Goal: Task Accomplishment & Management: Complete application form

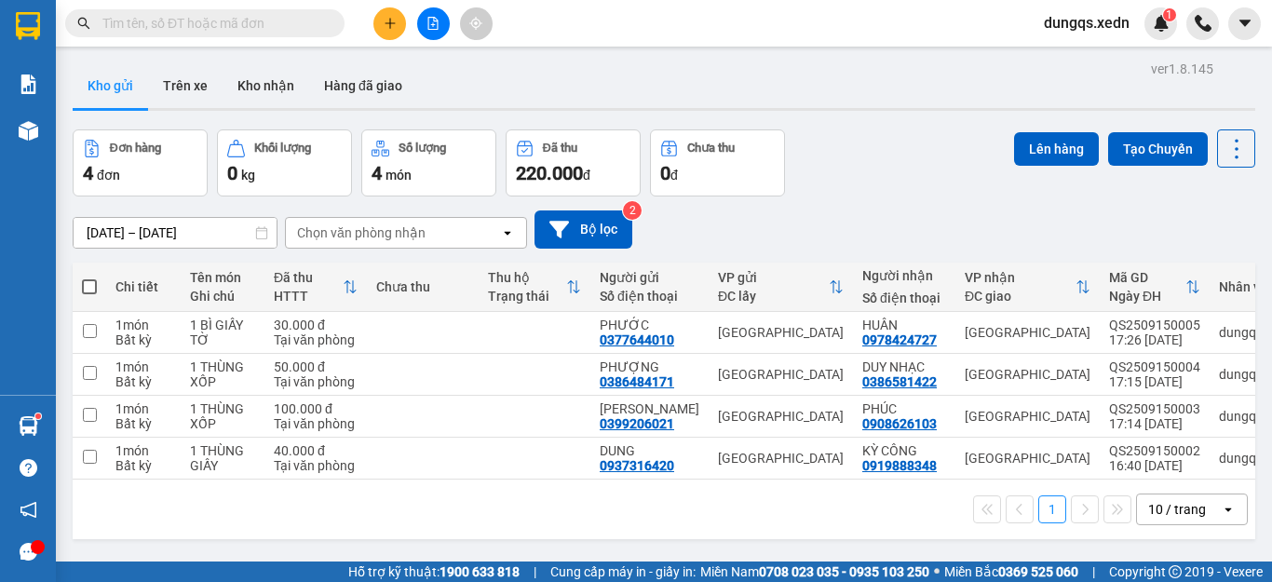
click at [141, 26] on input "text" at bounding box center [212, 23] width 220 height 20
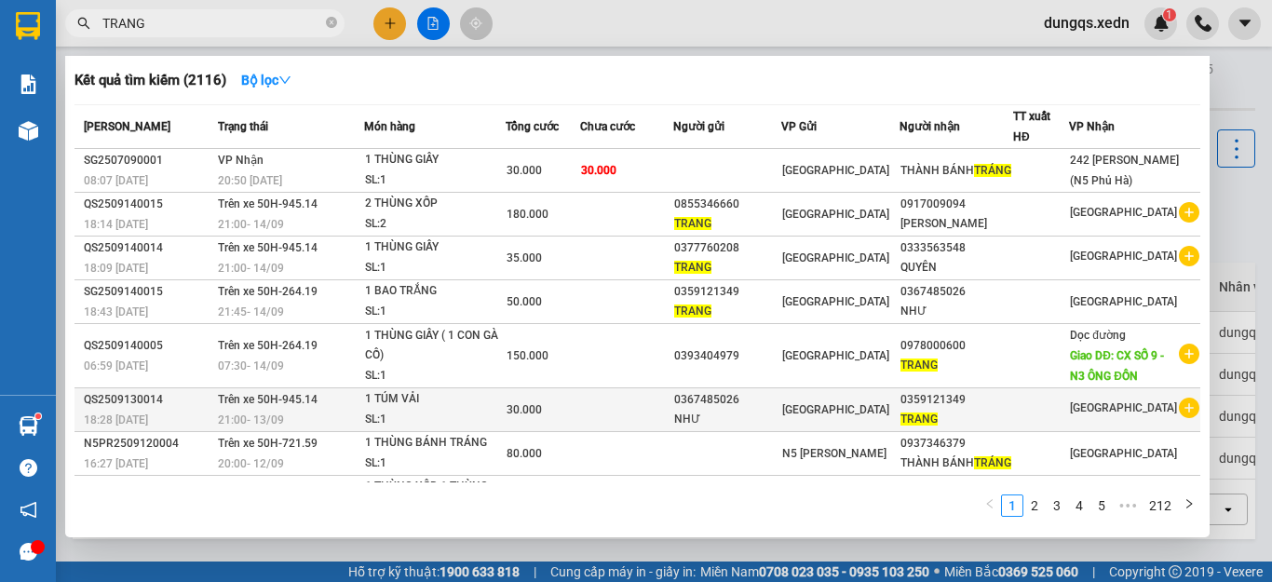
type input "TRANG"
click at [950, 410] on div "0359121349" at bounding box center [956, 400] width 112 height 20
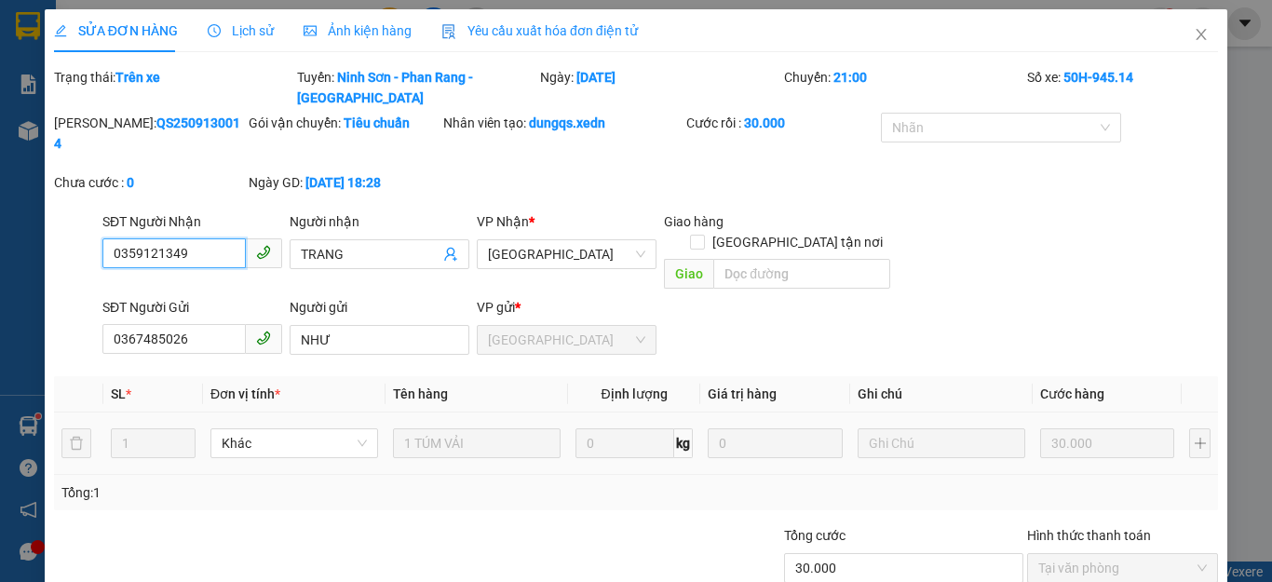
type input "0359121349"
type input "TRANG"
type input "0367485026"
type input "NHƯ"
type input "30.000"
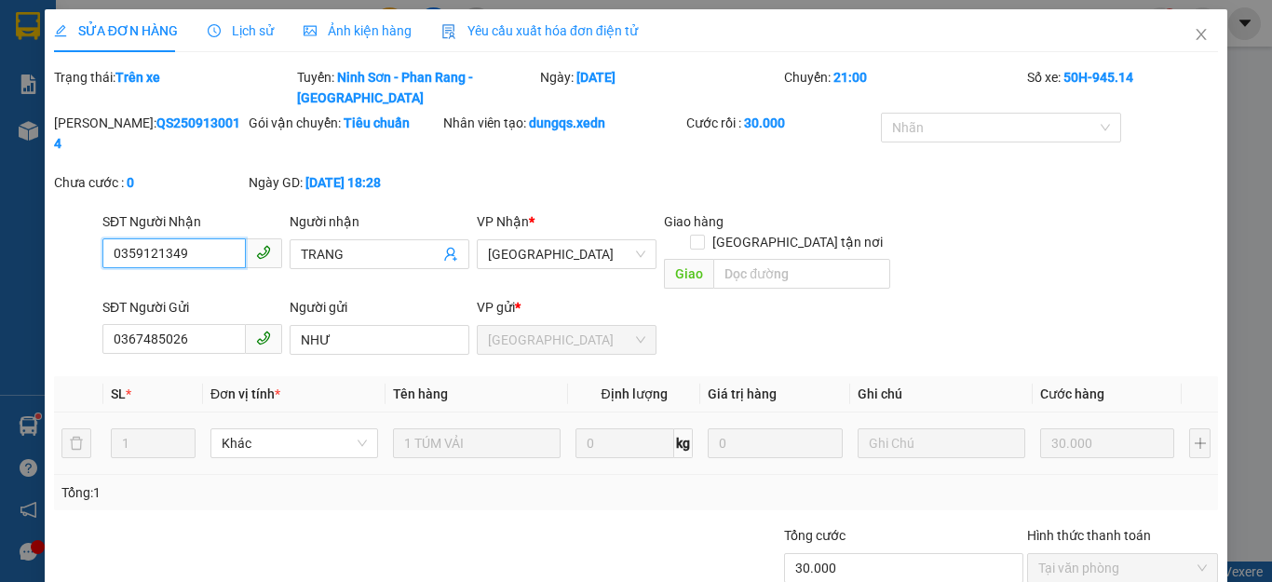
scroll to position [38, 0]
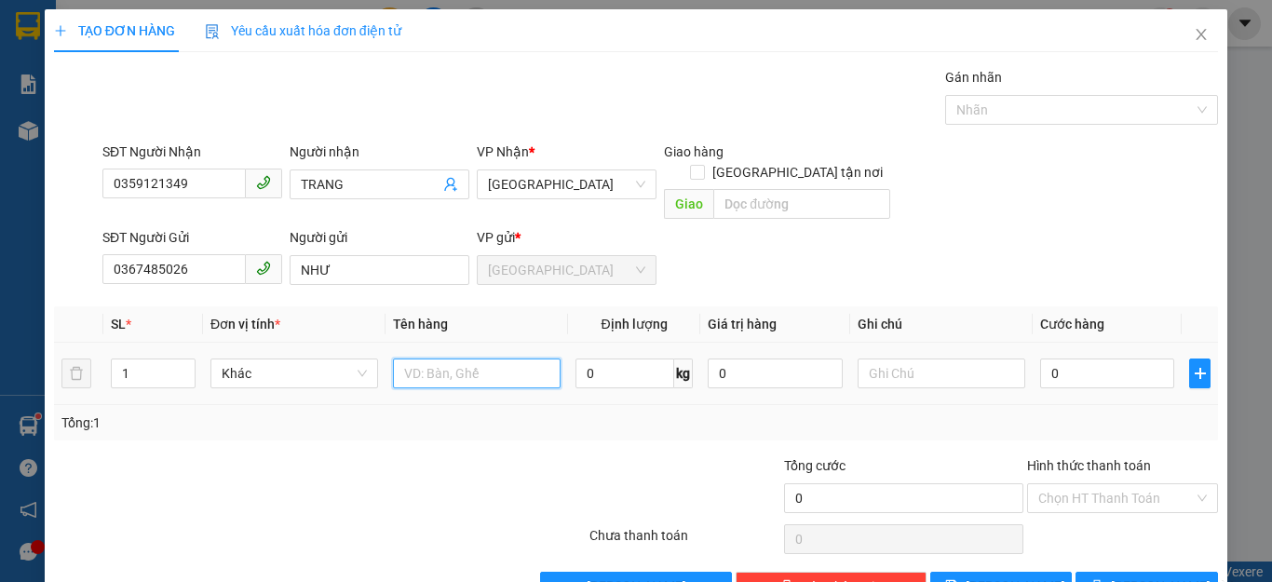
click at [399, 358] on input "text" at bounding box center [477, 373] width 168 height 30
type input "1 GÓI NHỎ"
click at [1067, 361] on input "0" at bounding box center [1107, 373] width 134 height 30
type input "3"
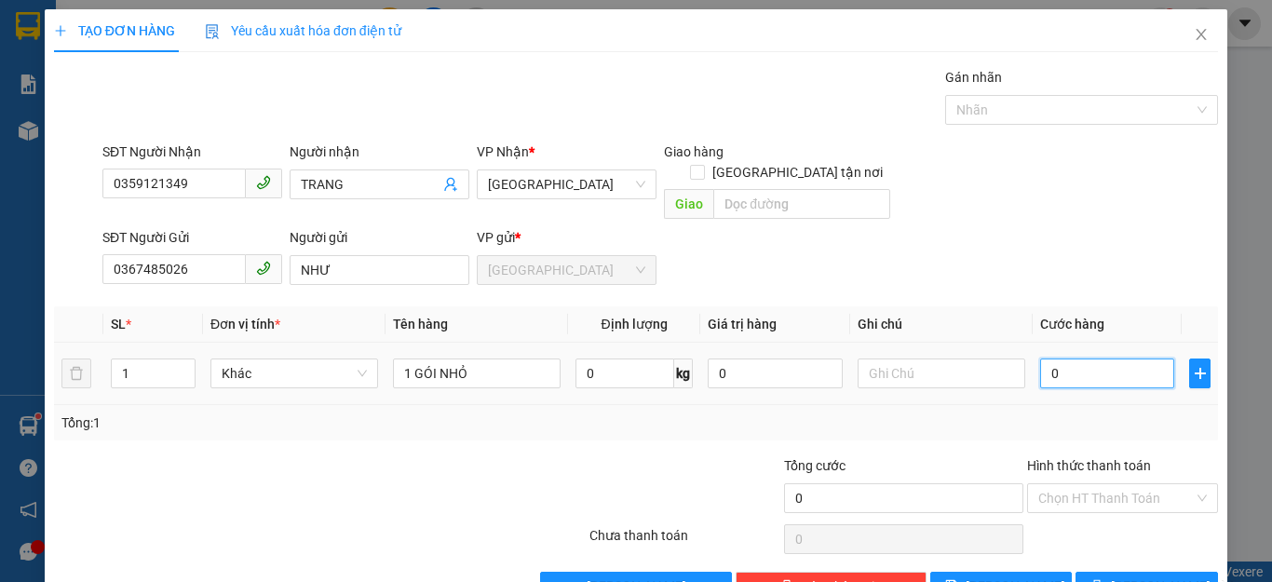
type input "3"
type input "30"
type input "30.000"
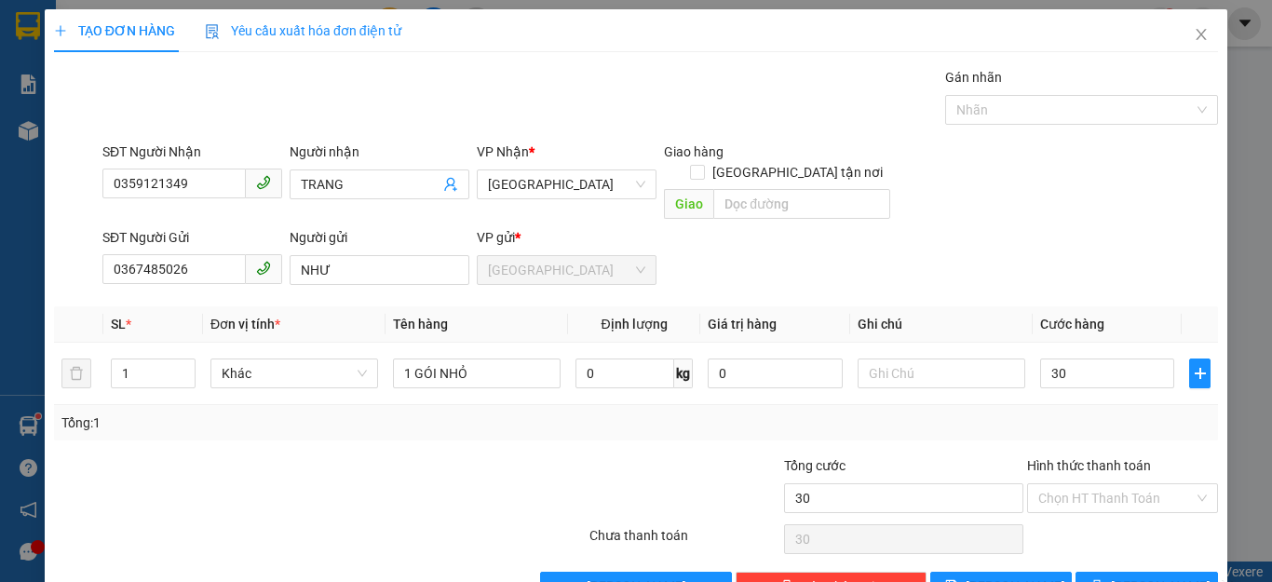
type input "30.000"
click at [1115, 412] on div "Tổng: 1" at bounding box center [635, 422] width 1149 height 20
click at [1120, 484] on input "Hình thức thanh toán" at bounding box center [1116, 498] width 156 height 28
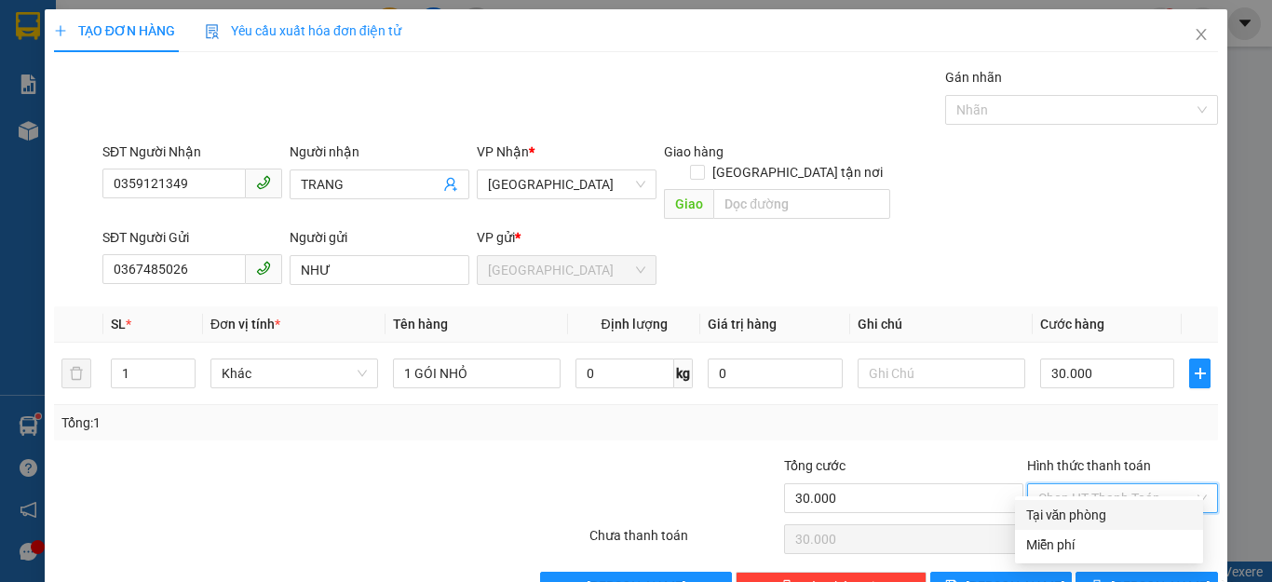
click at [1098, 515] on div "Tại văn phòng" at bounding box center [1109, 515] width 166 height 20
type input "0"
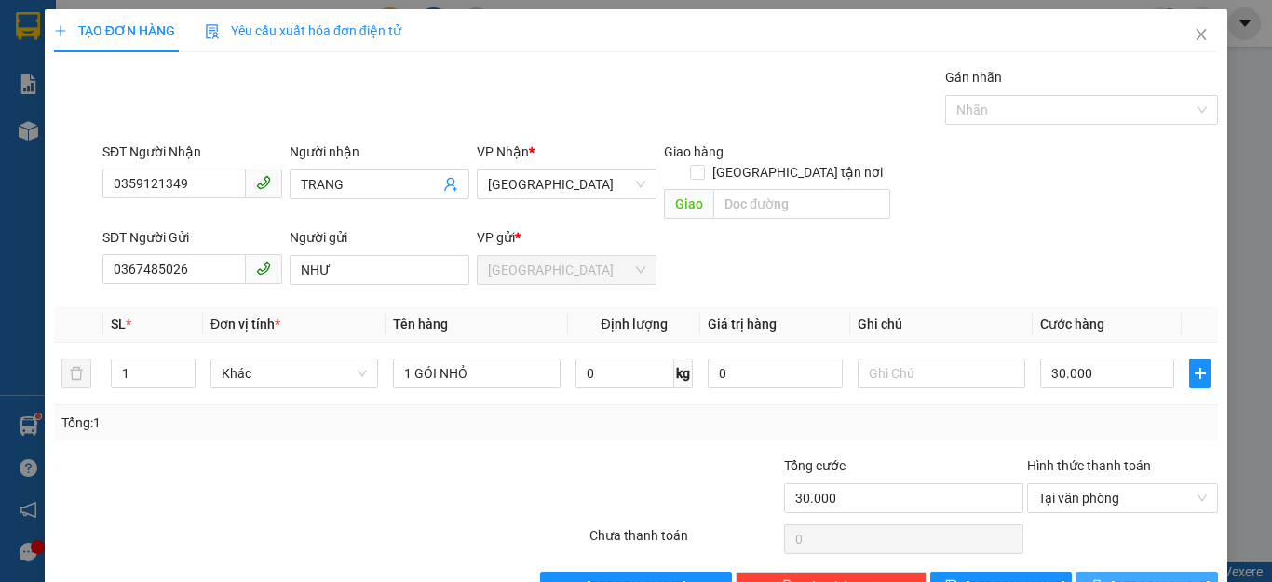
click at [1103, 579] on icon "printer" at bounding box center [1096, 585] width 13 height 13
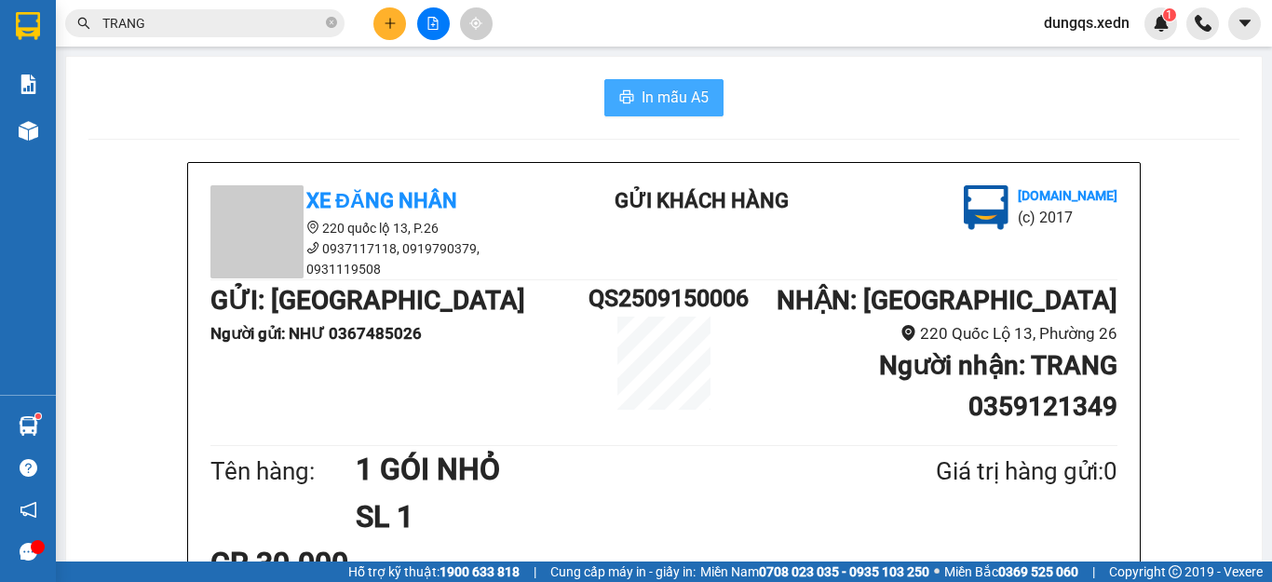
click at [644, 102] on span "In mẫu A5" at bounding box center [675, 97] width 67 height 23
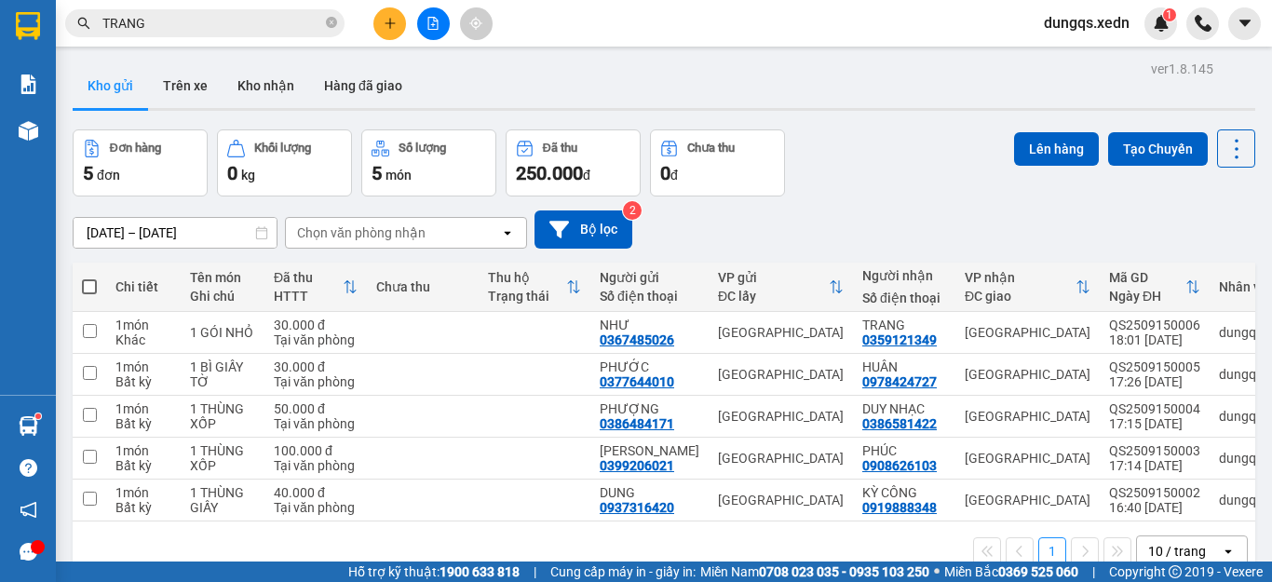
click at [391, 25] on icon "plus" at bounding box center [390, 23] width 13 height 13
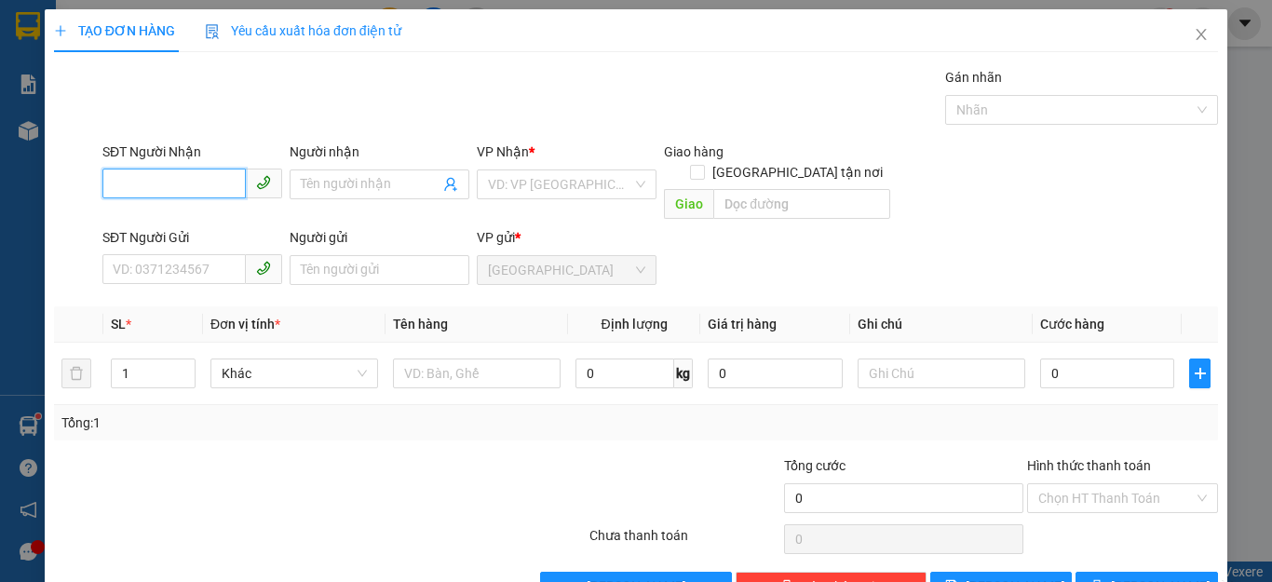
click at [109, 188] on input "SĐT Người Nhận" at bounding box center [173, 184] width 143 height 30
click at [157, 222] on div "0918863628 - HẠNH" at bounding box center [190, 221] width 155 height 20
type input "0918863628"
type input "HẠNH"
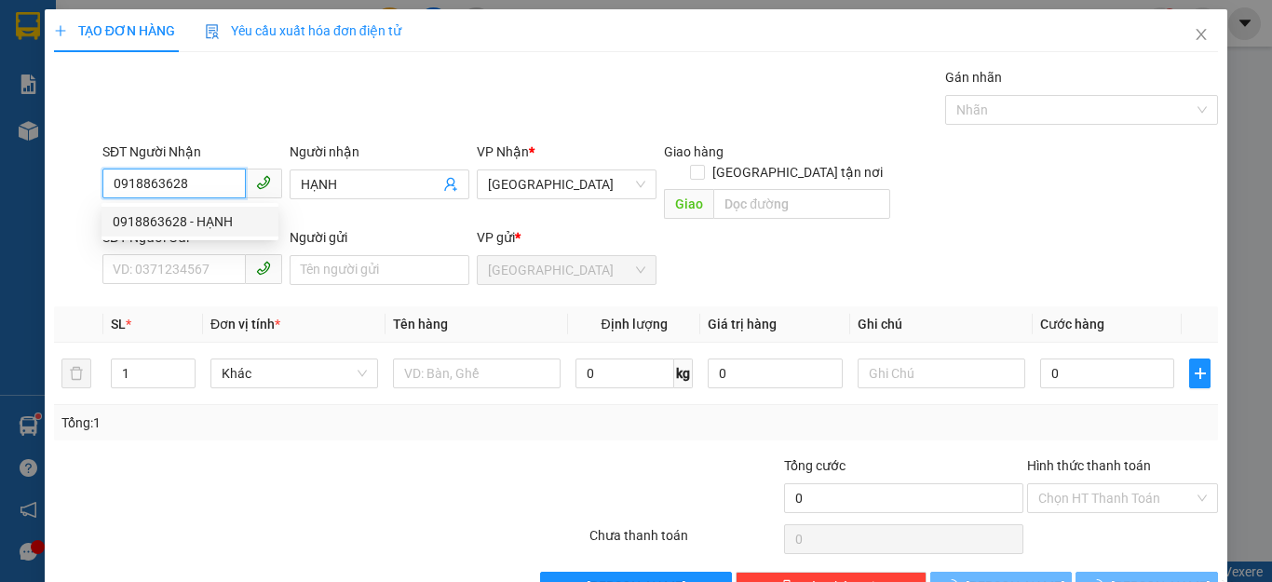
type input "500.000"
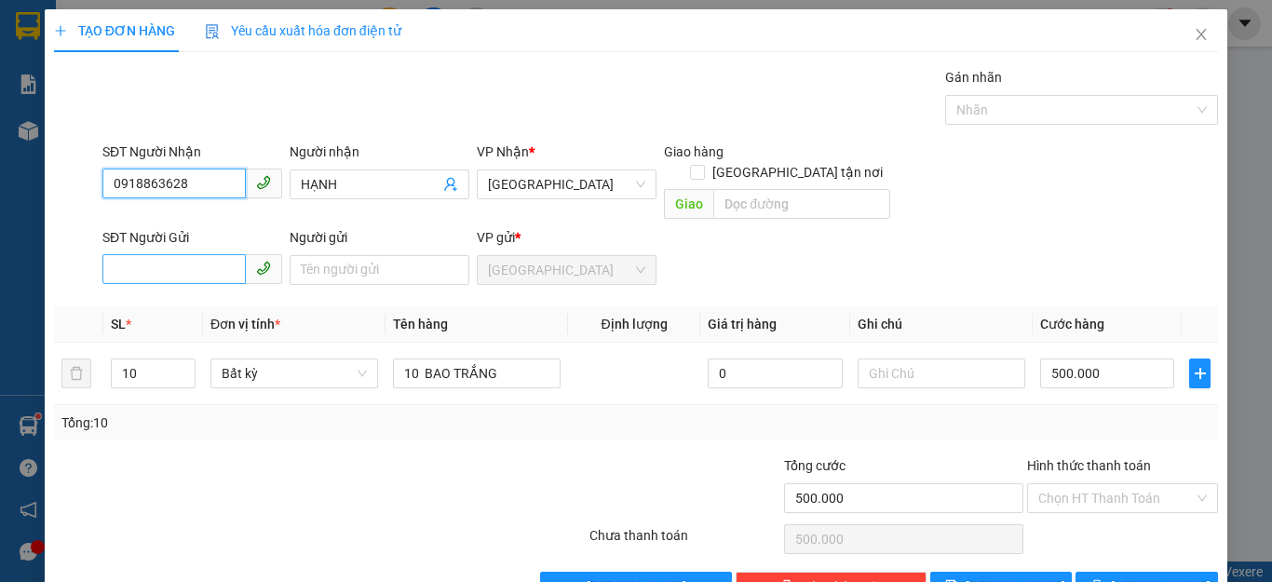
type input "0918863628"
click at [119, 254] on input "SĐT Người Gửi" at bounding box center [173, 269] width 143 height 30
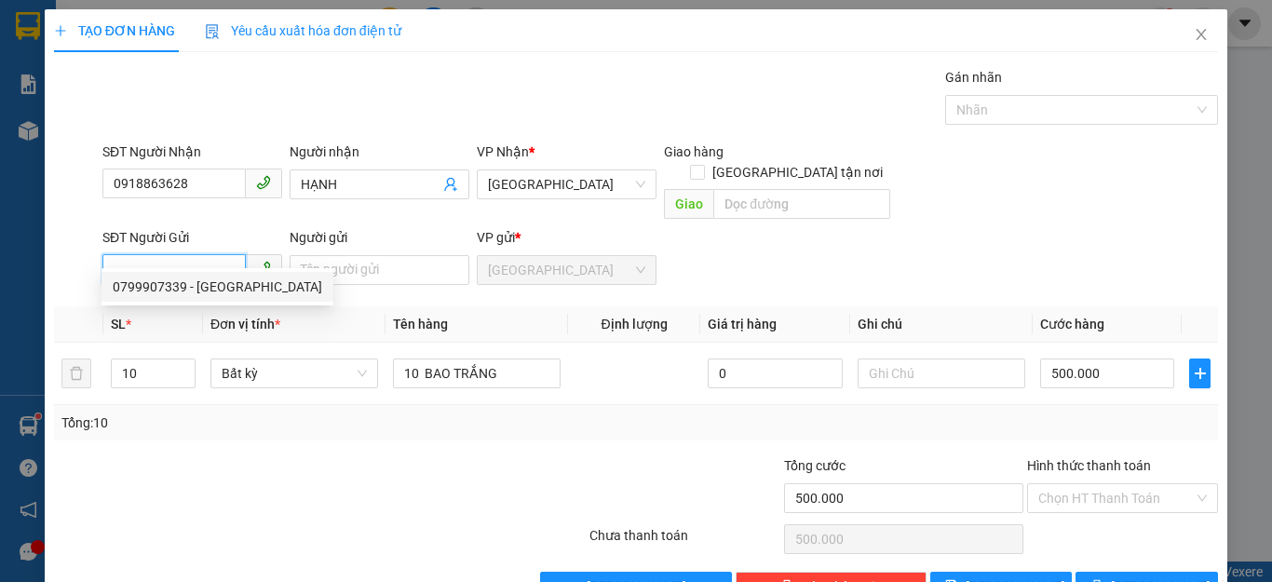
click at [144, 280] on div "0799907339 - [GEOGRAPHIC_DATA]" at bounding box center [218, 287] width 210 height 20
type input "0799907339"
type input "[PERSON_NAME]"
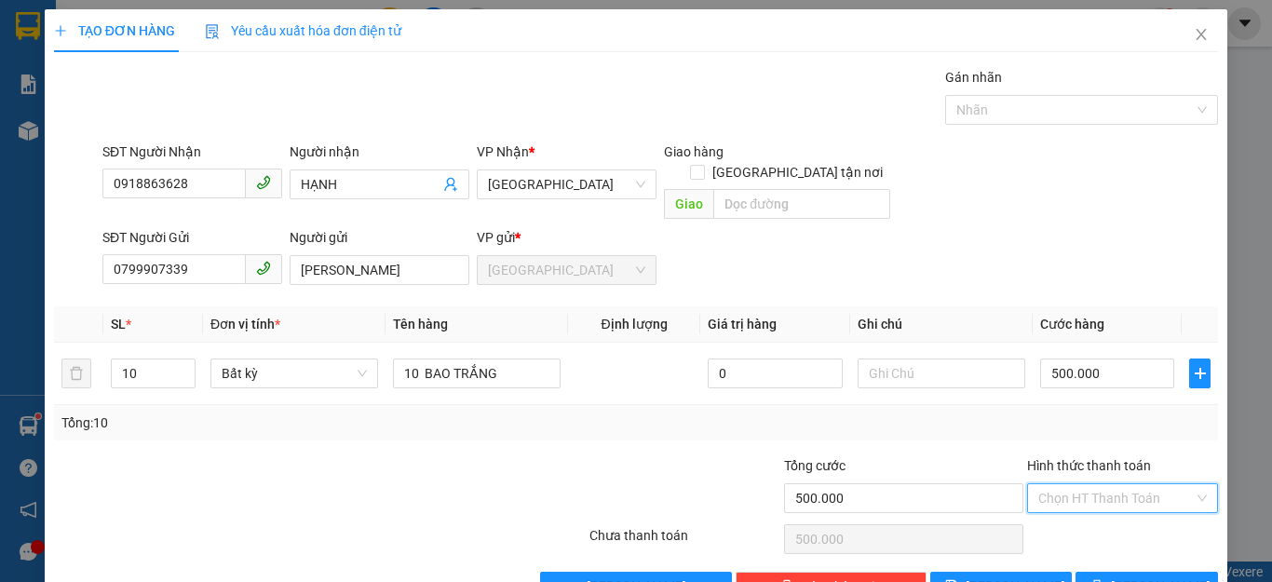
click at [1142, 484] on input "Hình thức thanh toán" at bounding box center [1116, 498] width 156 height 28
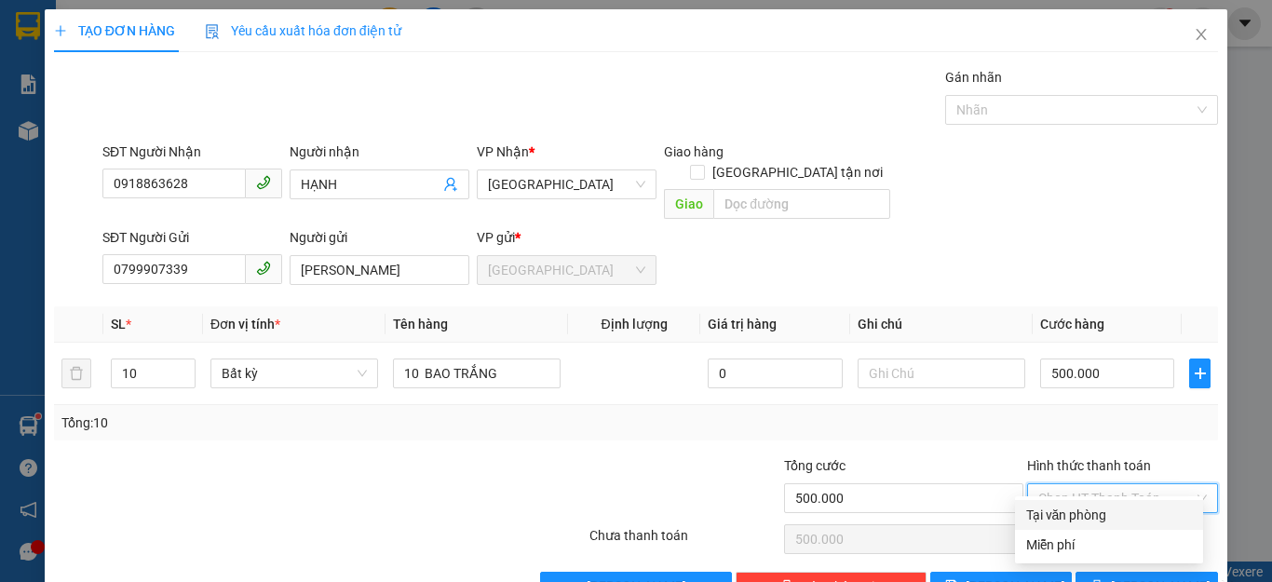
click at [1093, 516] on div "Tại văn phòng" at bounding box center [1109, 515] width 166 height 20
type input "0"
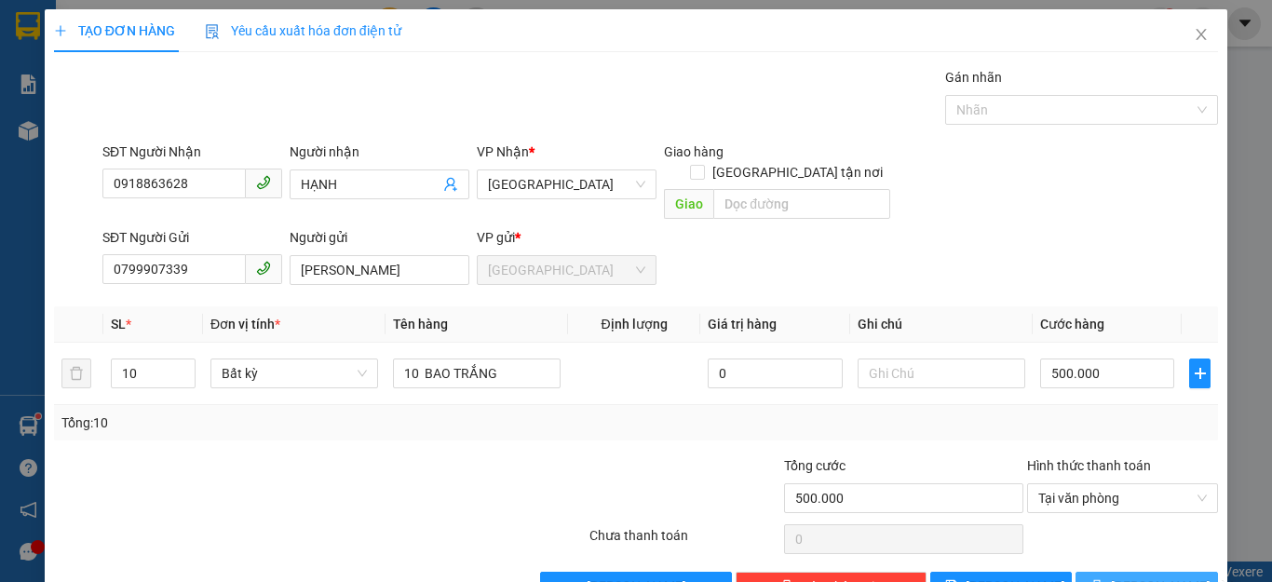
click at [1100, 579] on icon "printer" at bounding box center [1096, 585] width 13 height 13
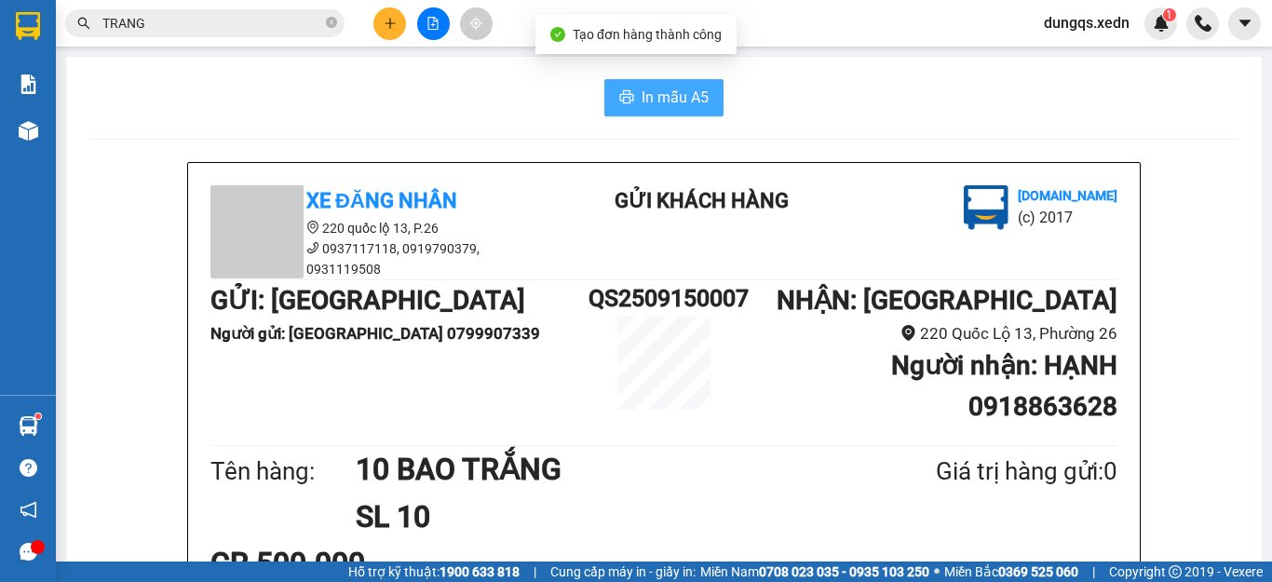
click at [670, 101] on span "In mẫu A5" at bounding box center [675, 97] width 67 height 23
